Goal: Complete application form: Complete application form

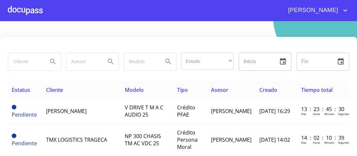
click at [31, 9] on div at bounding box center [25, 10] width 35 height 21
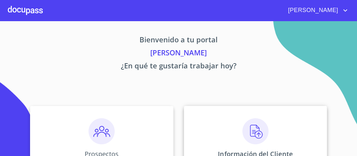
click at [255, 134] on img at bounding box center [255, 131] width 26 height 26
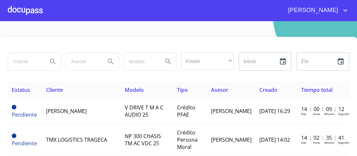
click at [30, 10] on div at bounding box center [25, 10] width 35 height 21
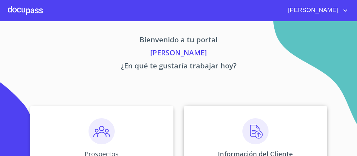
click at [251, 136] on img at bounding box center [255, 131] width 26 height 26
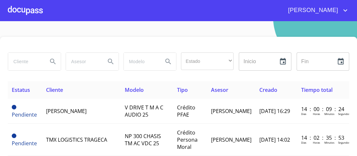
click at [27, 60] on input "search" at bounding box center [25, 62] width 34 height 18
type input "[PERSON_NAME]"
click at [51, 62] on icon "Search" at bounding box center [53, 62] width 8 height 8
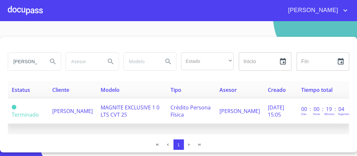
click at [127, 108] on span "MAGNITE EXCLUSIVE 1 0 LTS CVT 25" at bounding box center [130, 111] width 59 height 14
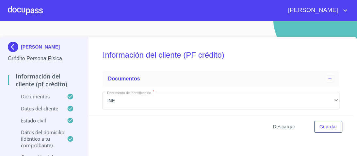
click at [279, 128] on span "Descargar" at bounding box center [284, 127] width 22 height 8
